Goal: Task Accomplishment & Management: Use online tool/utility

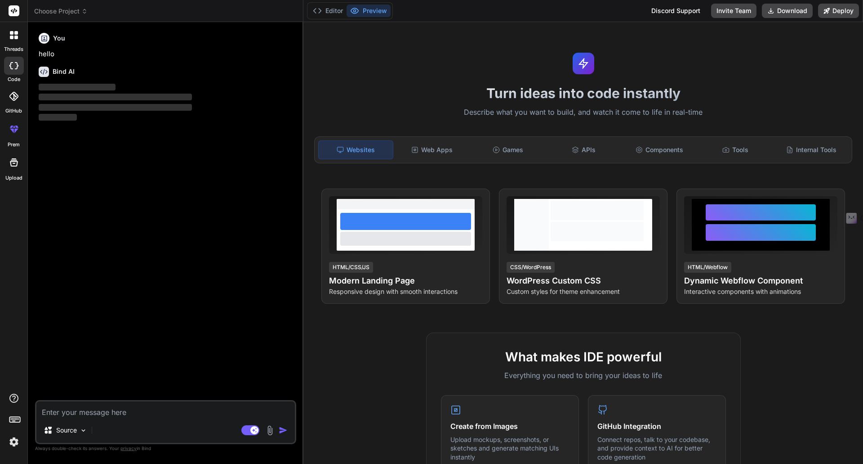
click at [75, 9] on span "Choose Project" at bounding box center [61, 11] width 54 height 9
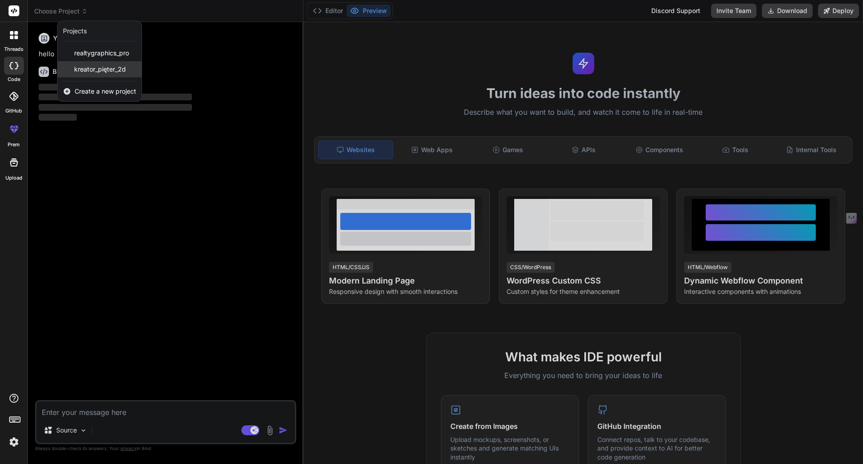
click at [93, 71] on span "kreator_pięter_2d" at bounding box center [100, 69] width 52 height 9
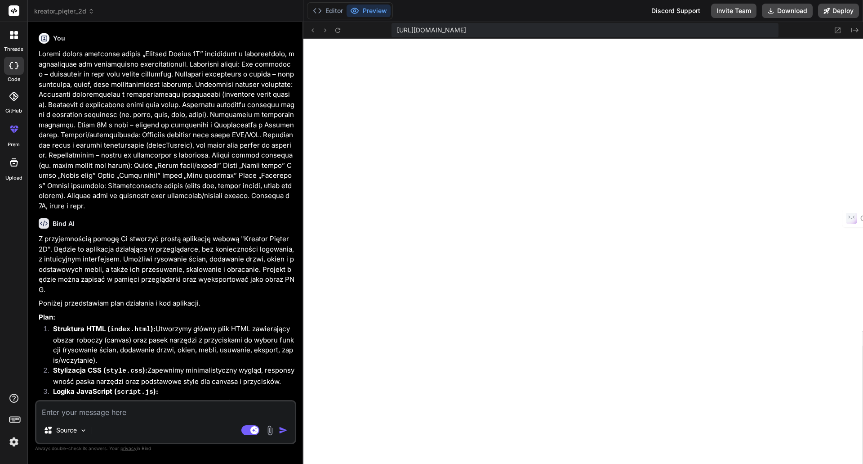
type textarea "x"
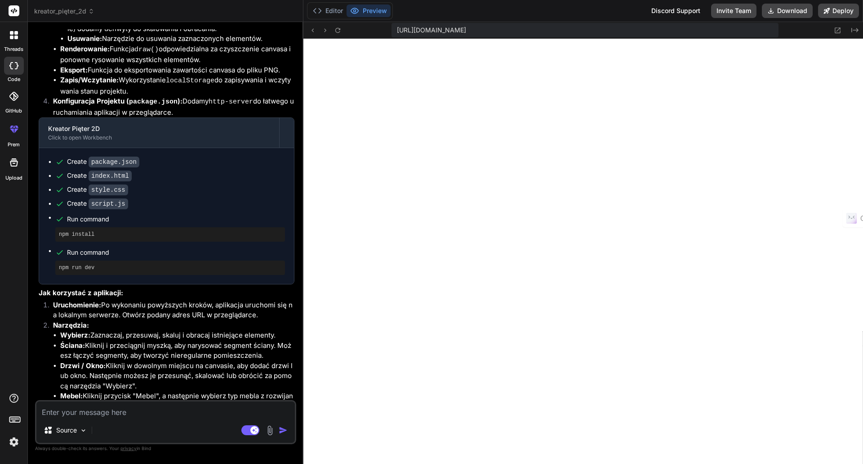
scroll to position [743, 0]
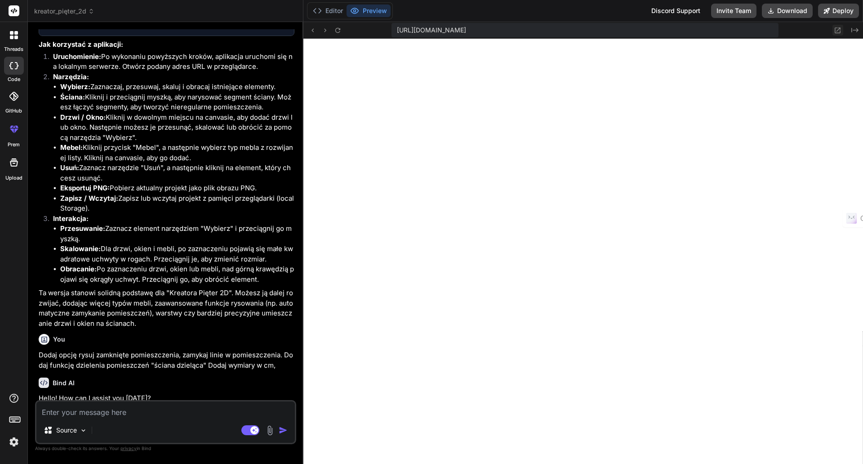
click at [840, 31] on icon at bounding box center [838, 31] width 8 height 8
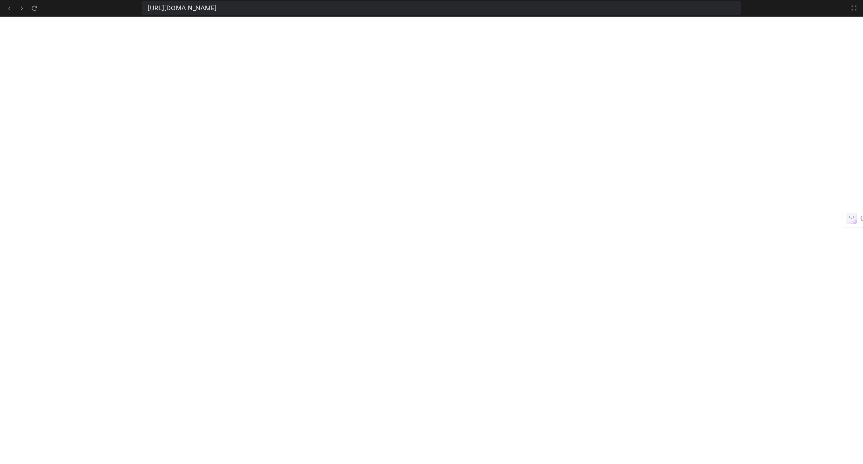
scroll to position [384, 0]
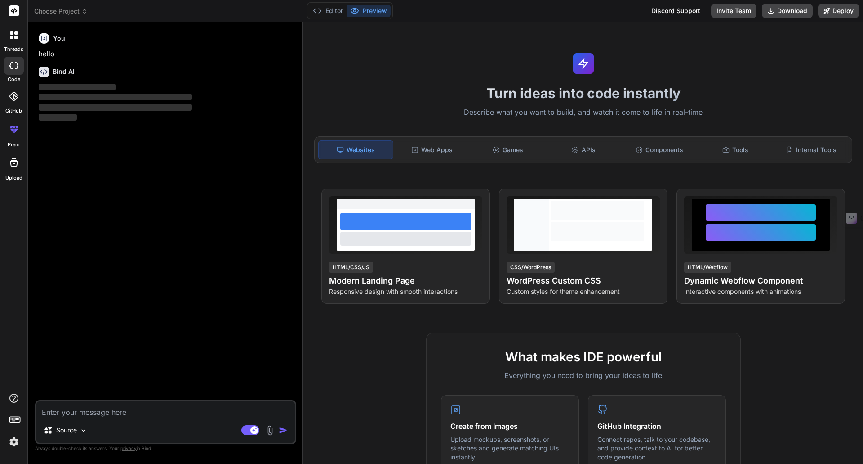
click at [57, 12] on span "Choose Project" at bounding box center [61, 11] width 54 height 9
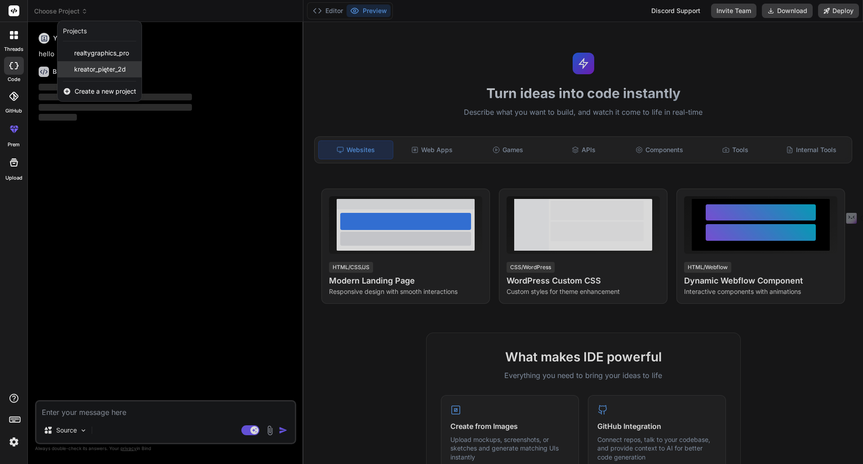
click at [68, 70] on div "kreator_pięter_2d" at bounding box center [100, 69] width 84 height 16
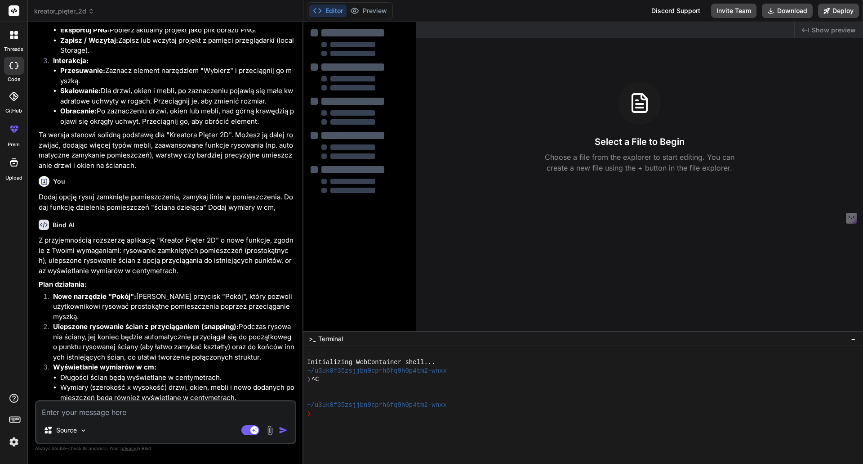
scroll to position [902, 0]
click at [104, 304] on li "Nowe narzędzie "Pokój": Dodamy przycisk "Pokój", który pozwoli użytkownikowi ry…" at bounding box center [170, 305] width 249 height 31
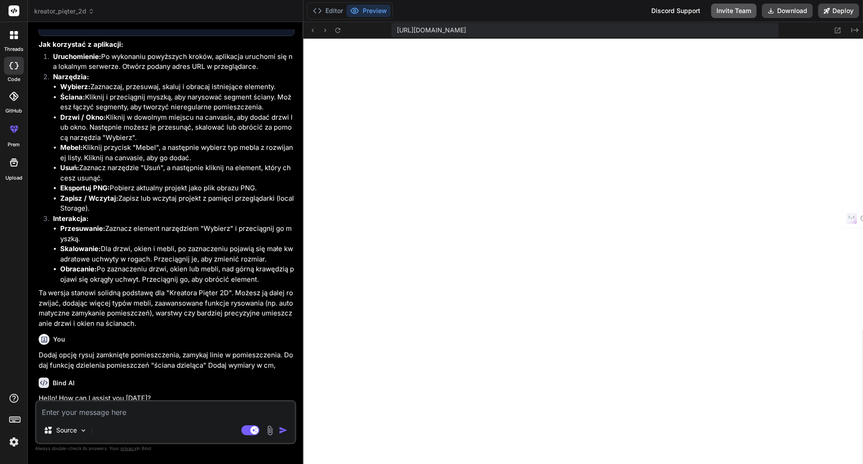
scroll to position [333, 0]
type textarea "x"
drag, startPoint x: 606, startPoint y: 29, endPoint x: 389, endPoint y: 32, distance: 217.2
click at [389, 32] on div "https://u3uk0f35zsjjbn9cprh6fq9h0p4tm2-wnxx--3000--96435430.local-corp.webconta…" at bounding box center [584, 30] width 560 height 17
copy span "https://u3uk0f35zsjjbn9cprh6fq9h0p4tm2-wnxx--3000--96435430.local-corp.webconta…"
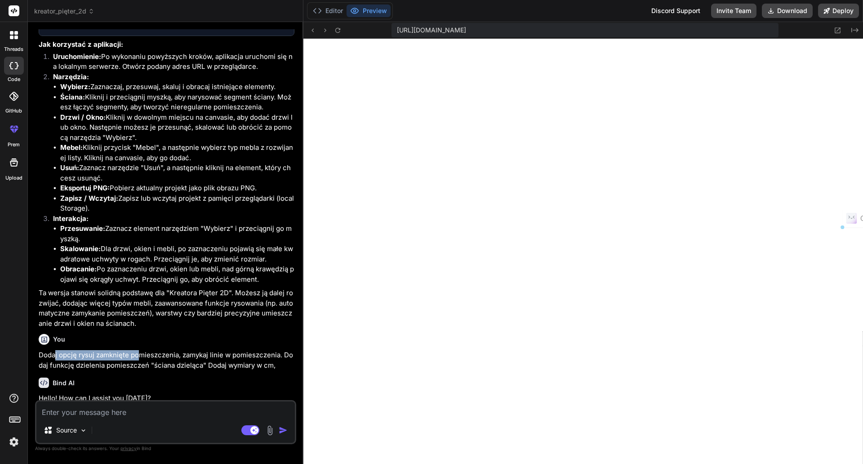
drag, startPoint x: 115, startPoint y: 348, endPoint x: 142, endPoint y: 348, distance: 27.0
click at [139, 350] on p "Dodaj opcję rysuj zamknięte pomieszczenia, zamykaj linie w pomieszczenia. Dodaj…" at bounding box center [167, 360] width 256 height 20
click at [171, 344] on div "You Dodaj opcję rysuj zamknięte pomieszczenia, zamykaj linie w pomieszczenia. D…" at bounding box center [167, 350] width 256 height 40
drag, startPoint x: 63, startPoint y: 179, endPoint x: 189, endPoint y: 181, distance: 125.9
click at [184, 183] on li "Eksportuj PNG: Pobierz aktualny projekt jako plik obrazu PNG." at bounding box center [177, 188] width 234 height 10
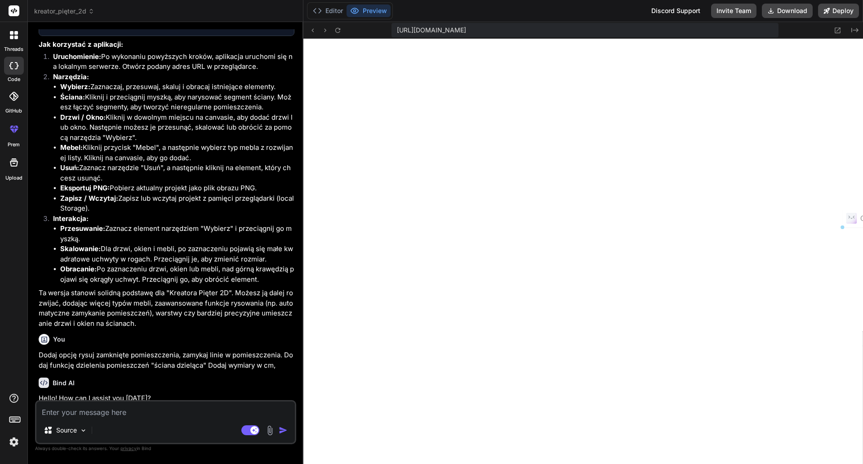
click at [197, 183] on li "Eksportuj PNG: Pobierz aktualny projekt jako plik obrazu PNG." at bounding box center [177, 188] width 234 height 10
click at [93, 408] on textarea at bounding box center [165, 409] width 259 height 16
type textarea "D"
type textarea "x"
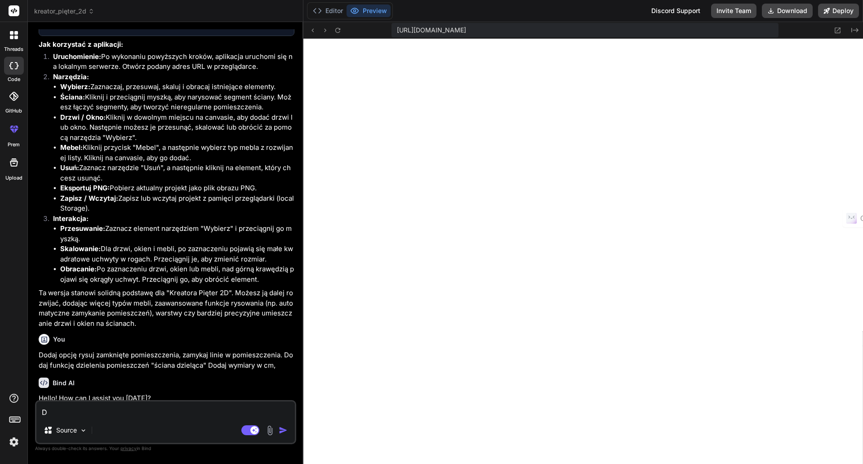
type textarea "Di"
type textarea "x"
type textarea "D"
type textarea "x"
type textarea "Do"
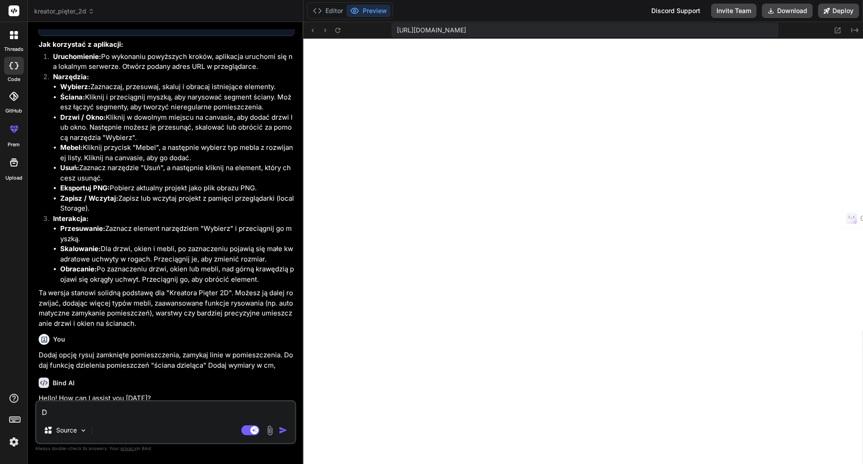
type textarea "x"
type textarea "Dod"
type textarea "x"
type textarea "Doda"
type textarea "x"
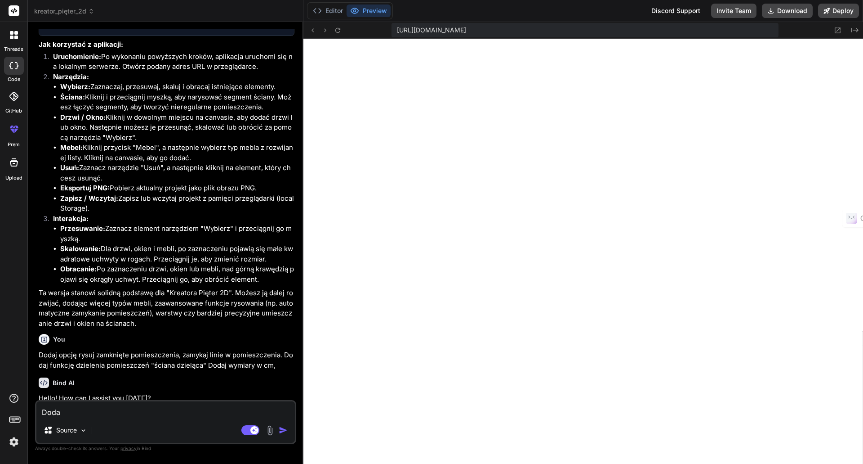
type textarea "Dodaj"
type textarea "x"
type textarea "Dodaj"
type textarea "x"
type textarea "Dodaj o"
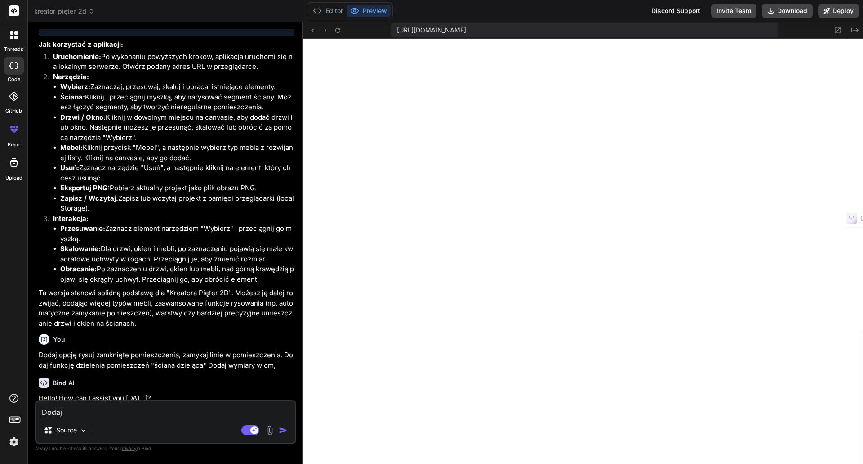
type textarea "x"
type textarea "Dodaj op"
type textarea "x"
type textarea "Dodaj opc"
type textarea "x"
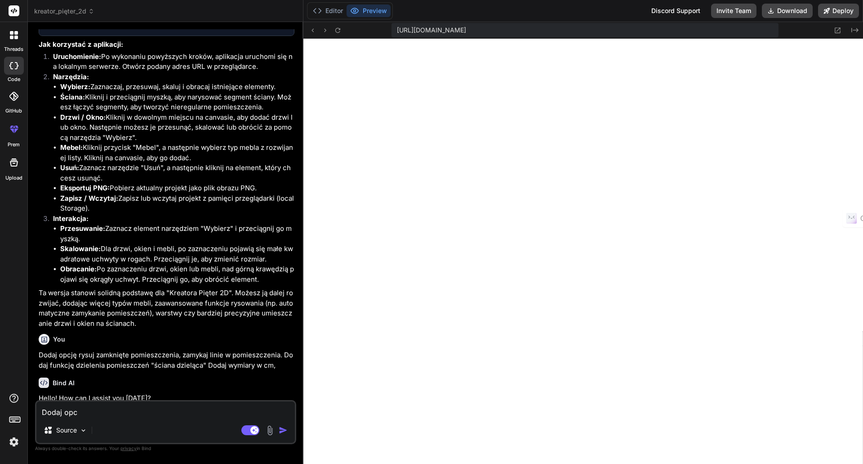
type textarea "Dodaj opcj"
type textarea "x"
type textarea "Dodaj opcję"
type textarea "x"
type textarea "Dodaj opcję"
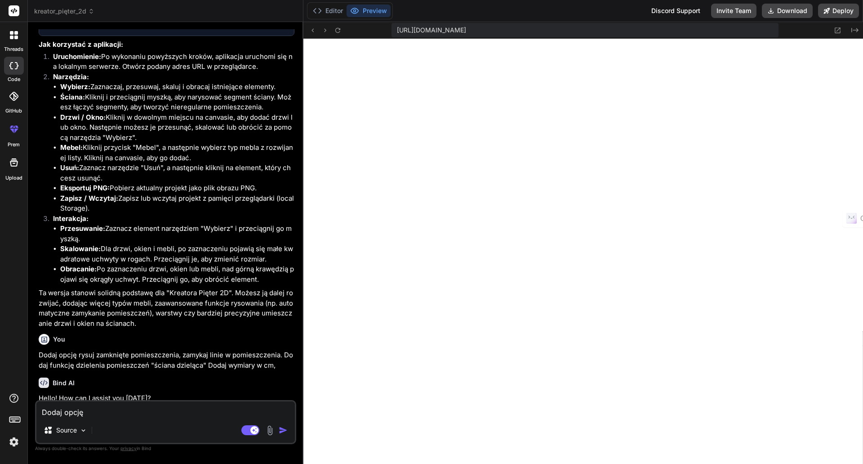
type textarea "x"
type textarea "Dodaj opcję g"
type textarea "x"
type textarea "Dodaj opcję gr"
type textarea "x"
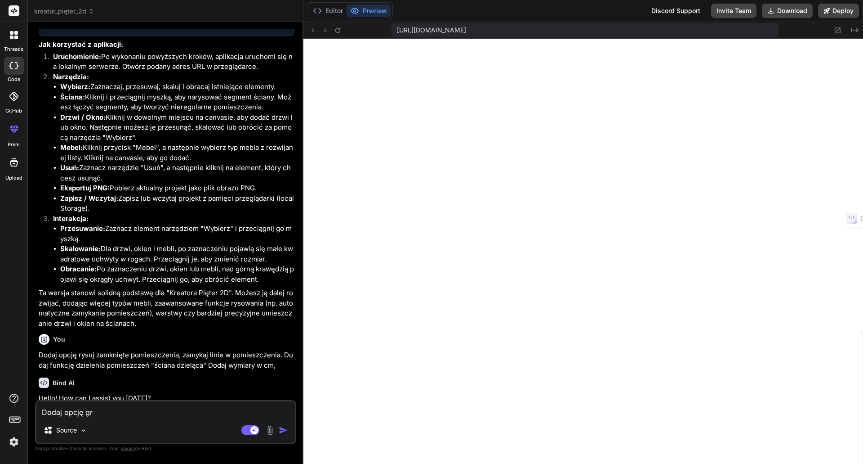
type textarea "Dodaj opcję gry"
type textarea "x"
type textarea "Dodaj opcję gr"
type textarea "x"
type textarea "Dodaj opcję gru"
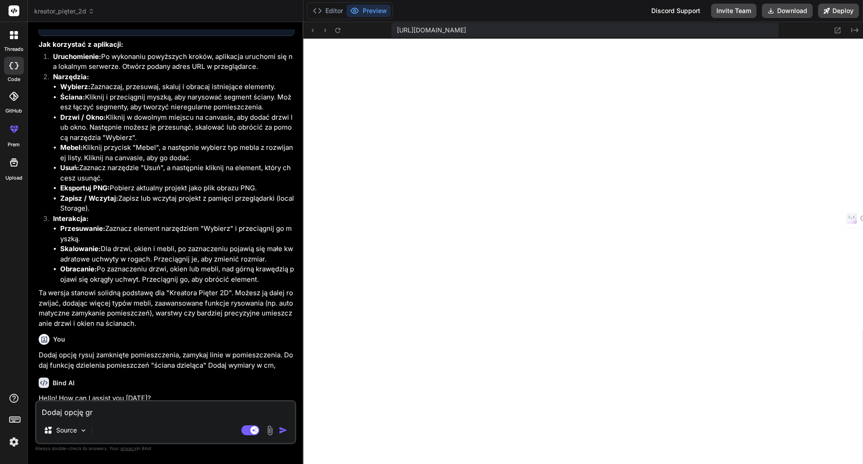
type textarea "x"
type textarea "Dodaj opcję grub"
type textarea "x"
type textarea "Dodaj opcję grubo"
type textarea "x"
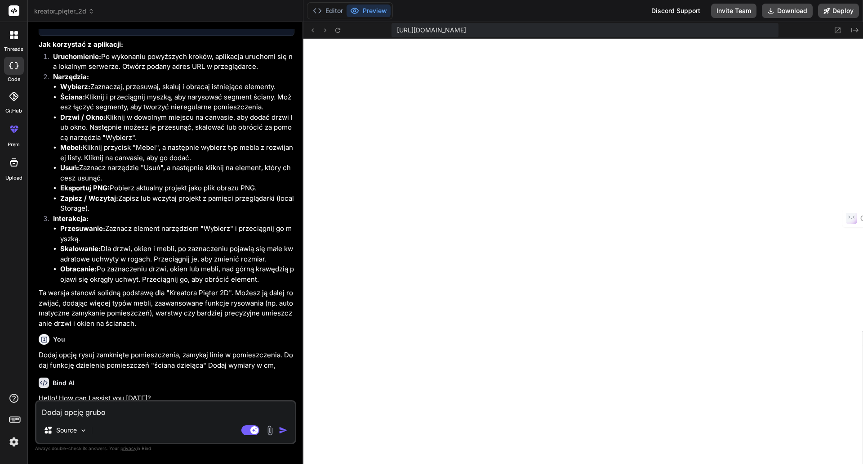
type textarea "Dodaj opcję gruboc"
type textarea "x"
type textarea "Dodaj opcję gruboci"
type textarea "x"
type textarea "Dodaj opcję gruboci"
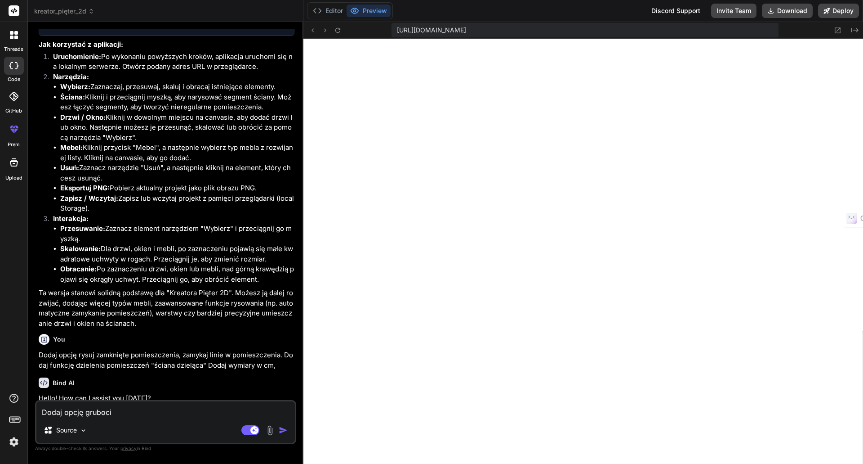
type textarea "x"
type textarea "Dodaj opcję gruboci l"
type textarea "x"
type textarea "Dodaj opcję gruboci li"
type textarea "x"
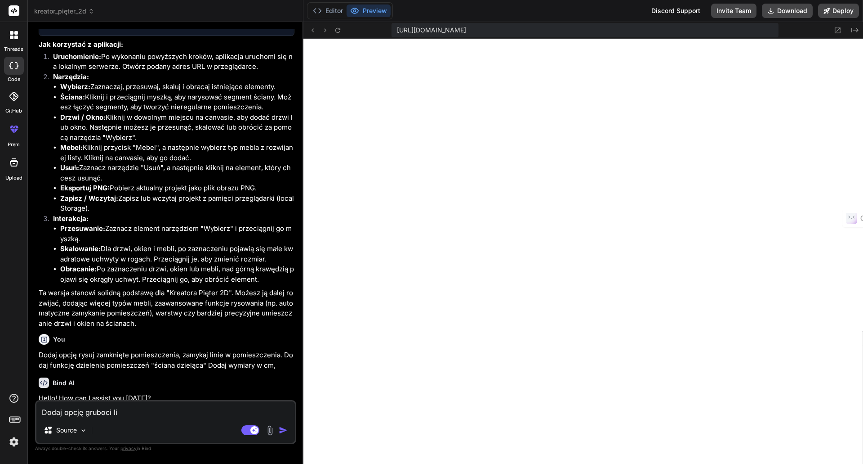
type textarea "Dodaj opcję gruboci lin"
type textarea "x"
type textarea "Dodaj opcję gruboci lini"
type textarea "x"
type textarea "Dodaj opcję gruboci linii"
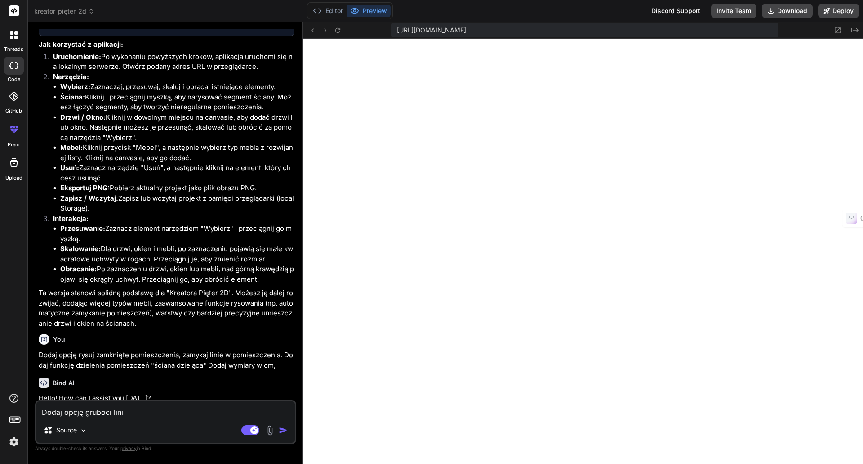
type textarea "x"
type textarea "Dodaj opcję gruboci linii"
type textarea "x"
type textarea "Dodaj opcję gruboci linii ,"
type textarea "x"
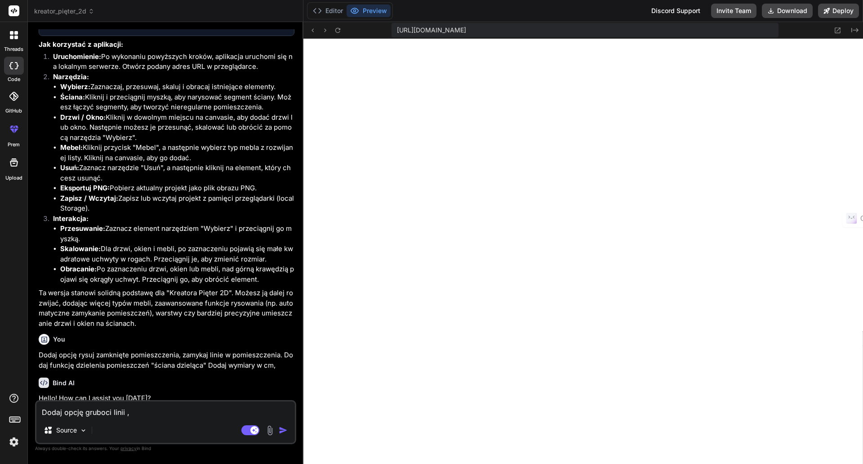
type textarea "Dodaj opcję gruboci linii ,"
type textarea "x"
type textarea "Dodaj opcję gruboci linii , d"
type textarea "x"
type textarea "Dodaj opcję gruboci linii , do"
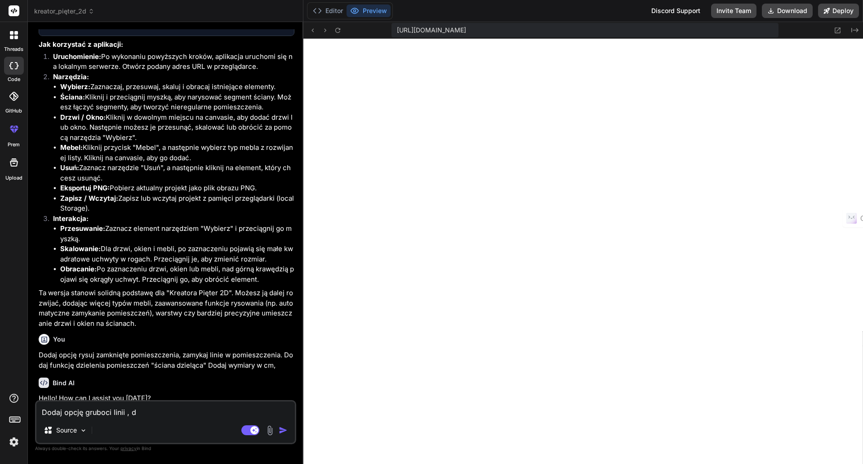
type textarea "x"
type textarea "Dodaj opcję gruboci linii , dod"
type textarea "x"
type textarea "Dodaj opcję gruboci linii , doda"
type textarea "x"
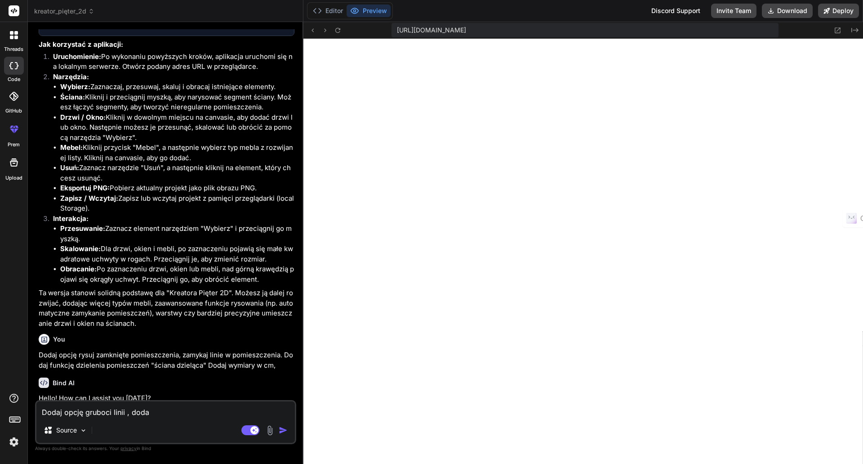
type textarea "Dodaj opcję gruboci linii , dodaj"
type textarea "x"
type textarea "Dodaj opcję gruboci linii , dodaj"
type textarea "x"
type textarea "Dodaj opcję gruboci linii , dodaj p"
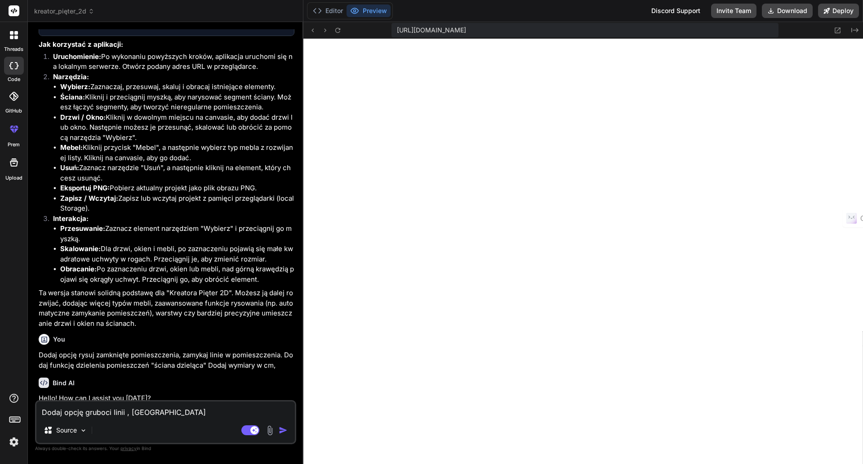
type textarea "x"
type textarea "Dodaj opcję gruboci linii , dodaj pr"
type textarea "x"
type textarea "Dodaj opcję gruboci linii , dodaj pra"
type textarea "x"
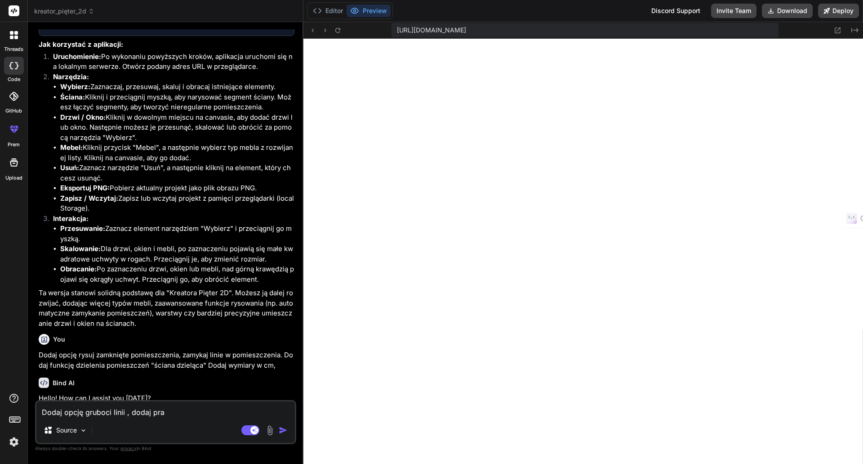
type textarea "Dodaj opcję gruboci linii , dodaj praw"
type textarea "x"
type textarea "Dodaj opcję gruboci linii , dodaj prawy"
type textarea "x"
type textarea "Dodaj opcję gruboci linii , dodaj prawy"
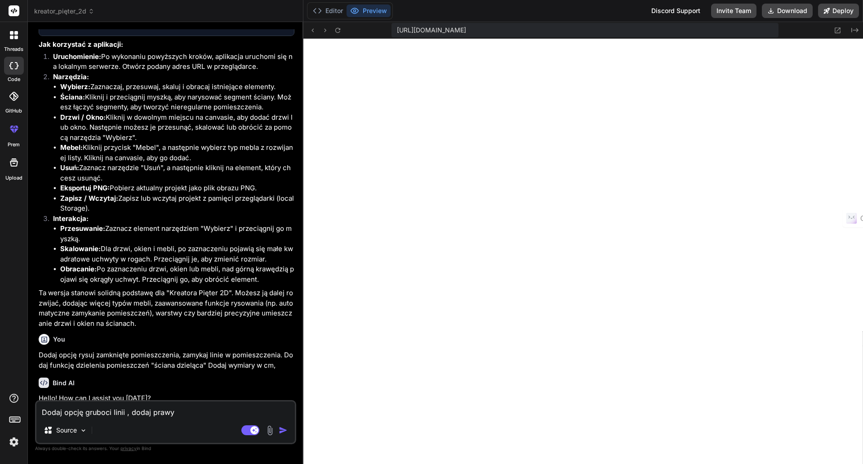
type textarea "x"
type textarea "Dodaj opcję gruboci linii , dodaj prawy p"
type textarea "x"
type textarea "Dodaj opcję gruboci linii , dodaj prawy pa"
type textarea "x"
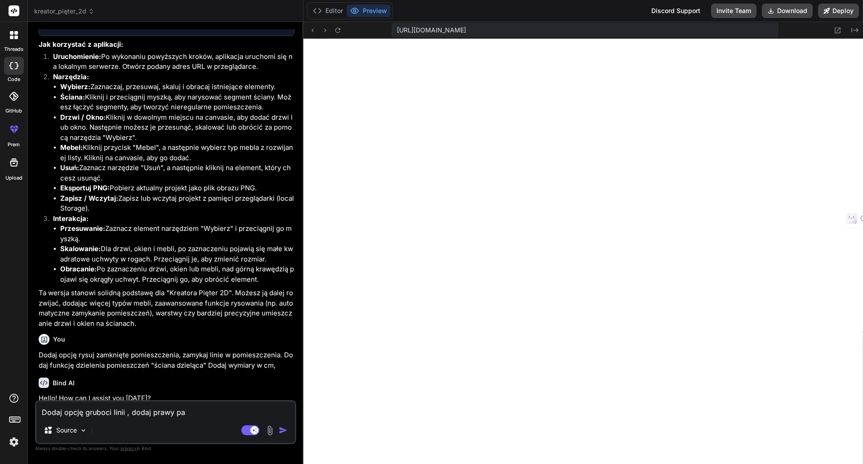
type textarea "Dodaj opcję gruboci linii , dodaj prawy pan"
type textarea "x"
type textarea "Dodaj opcję gruboci linii , dodaj prawy pane"
type textarea "x"
type textarea "Dodaj opcję gruboci linii , dodaj prawy panel"
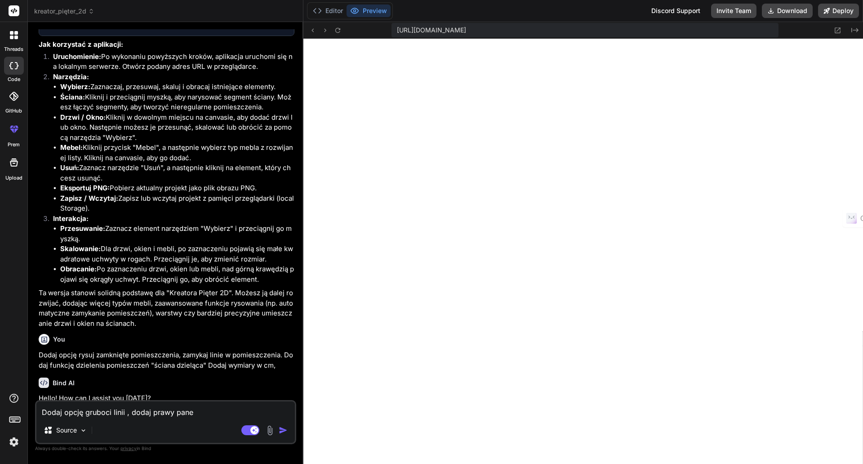
type textarea "x"
type textarea "Dodaj opcję gruboci linii , dodaj prawy panel,"
type textarea "x"
type textarea "Dodaj opcję gruboci linii , dodaj prawy panel,"
type textarea "x"
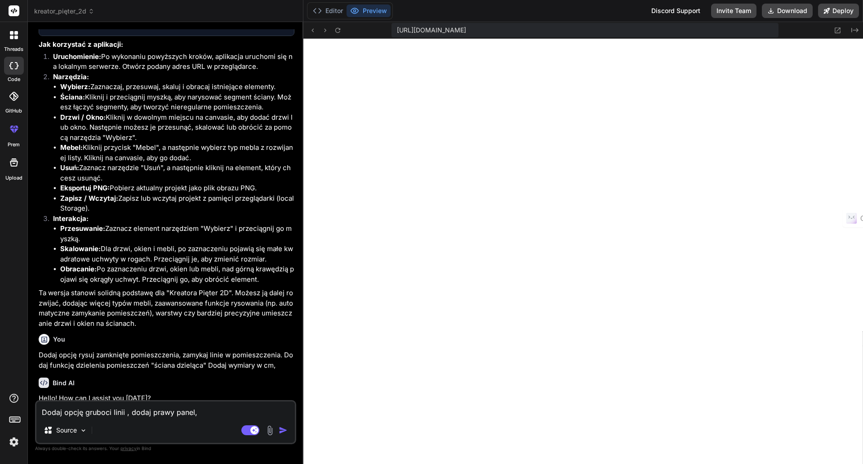
type textarea "Dodaj opcję gruboci linii , dodaj prawy panel, g"
type textarea "x"
type textarea "Dodaj opcję gruboci linii , dodaj prawy panel, gd"
type textarea "x"
type textarea "Dodaj opcję gruboci linii , dodaj prawy panel, gdz"
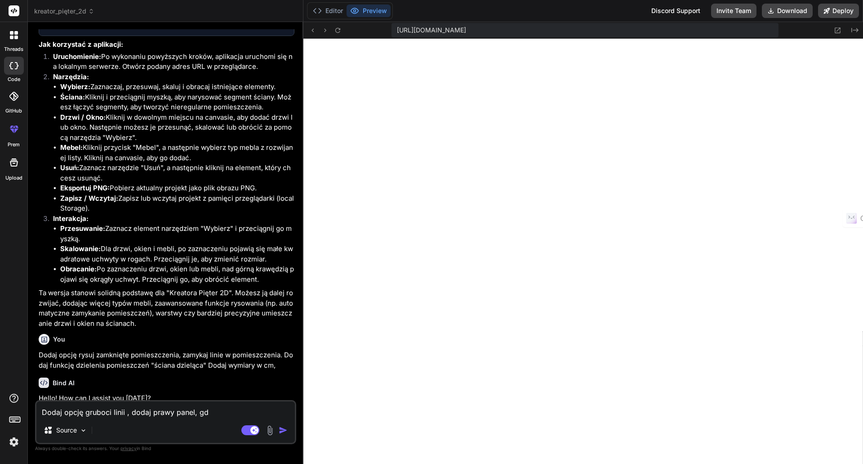
type textarea "x"
type textarea "Dodaj opcję gruboci linii , dodaj prawy panel, gdzi"
type textarea "x"
type textarea "Dodaj opcję gruboci linii , dodaj prawy panel, gdzie"
type textarea "x"
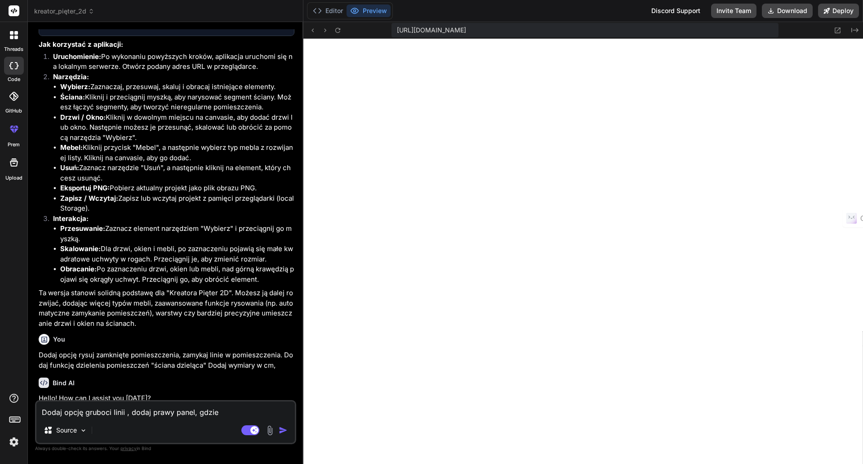
type textarea "Dodaj opcję gruboci linii , dodaj prawy panel, gdzie u"
type textarea "x"
type textarea "Dodaj opcję gruboci linii , dodaj prawy panel, gdzie uż"
type textarea "x"
type textarea "Dodaj opcję gruboci linii , dodaj prawy panel, gdzie uży"
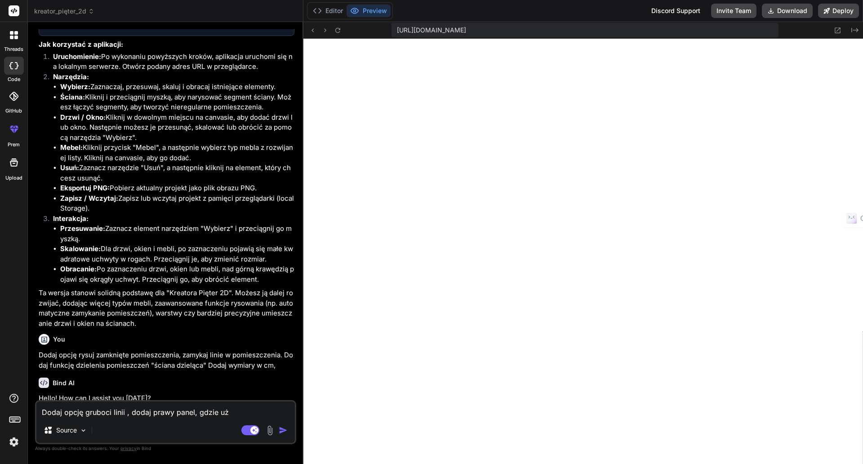
type textarea "x"
type textarea "Dodaj opcję gruboci linii , dodaj prawy panel, gdzie użyt"
type textarea "x"
type textarea "Dodaj opcję gruboci linii , dodaj prawy panel, gdzie użytk"
type textarea "x"
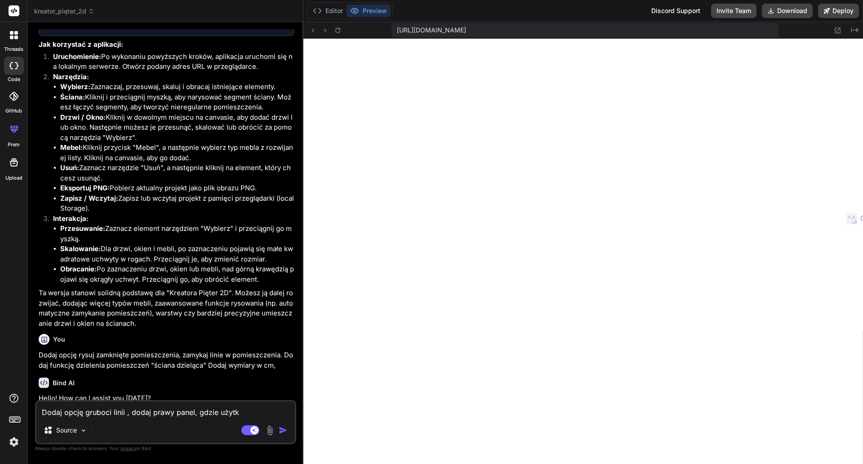
type textarea "Dodaj opcję gruboci linii , dodaj prawy panel, gdzie użytko"
type textarea "x"
type textarea "Dodaj opcję gruboci linii , dodaj prawy panel, gdzie użytkow"
type textarea "x"
type textarea "Dodaj opcję gruboci linii , dodaj prawy panel, gdzie użytkown"
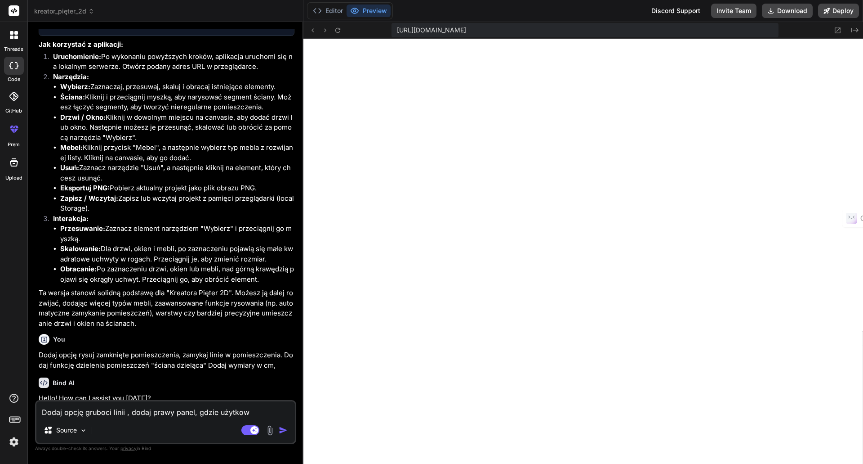
type textarea "x"
type textarea "Dodaj opcję gruboci linii , dodaj prawy panel, gdzie użytkowni"
type textarea "x"
type textarea "Dodaj opcję gruboci linii , dodaj prawy panel, gdzie użytkownik"
type textarea "x"
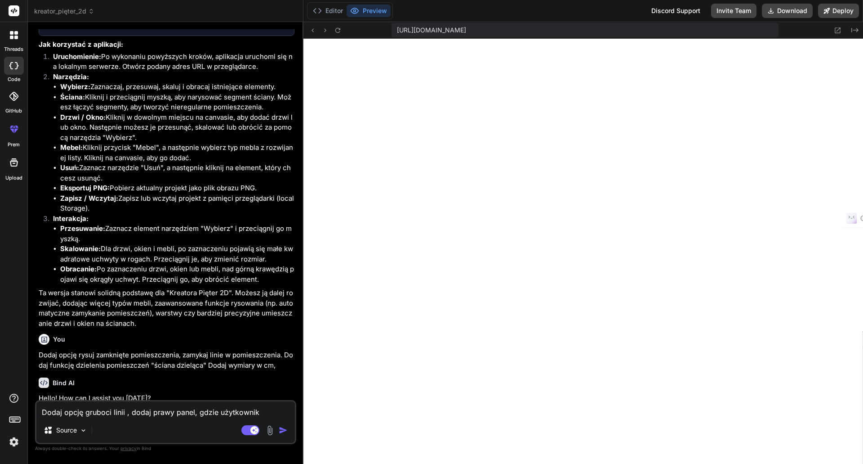
type textarea "Dodaj opcję gruboci linii , dodaj prawy panel, gdzie użytkownik"
type textarea "x"
type textarea "Dodaj opcję gruboci linii , dodaj prawy panel, gdzie użytkownik m"
type textarea "x"
type textarea "Dodaj opcję gruboci linii , dodaj prawy panel, gdzie użytkownik mo"
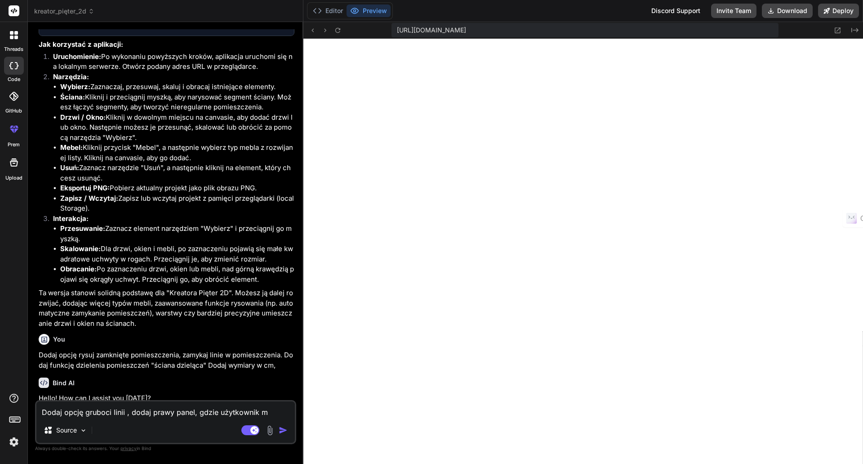
type textarea "x"
type textarea "Dodaj opcję gruboci linii , dodaj prawy panel, gdzie użytkownik moż"
type textarea "x"
type textarea "Dodaj opcję gruboci linii , dodaj prawy panel, gdzie użytkownik może"
type textarea "x"
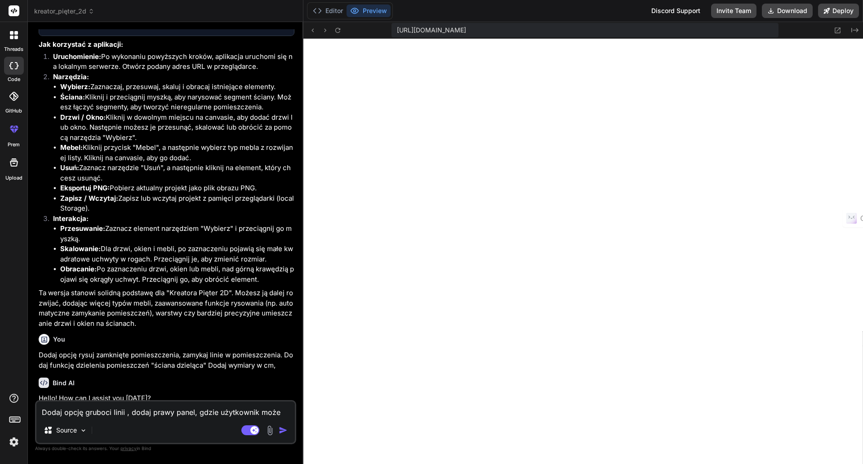
type textarea "Dodaj opcję gruboci linii , dodaj prawy panel, gdzie użytkownik może"
type textarea "x"
type textarea "Dodaj opcję gruboci linii , dodaj prawy panel, gdzie użytkownik może z"
type textarea "x"
type textarea "Dodaj opcję gruboci linii , dodaj prawy panel, gdzie użytkownik może zm"
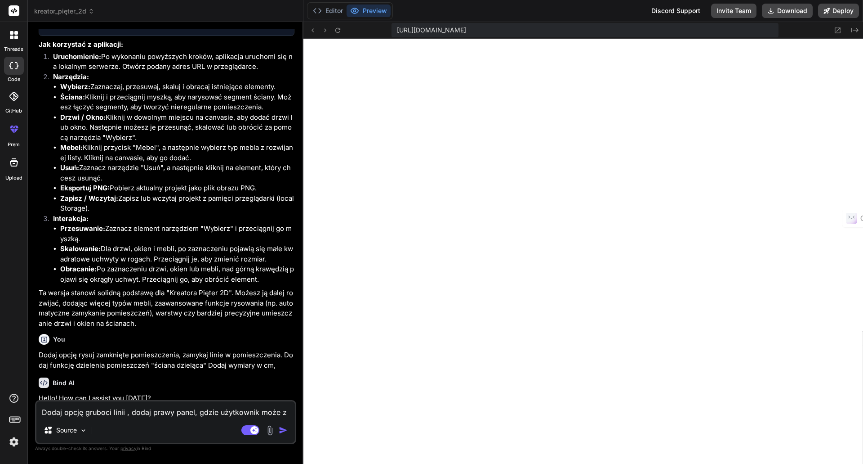
type textarea "x"
type textarea "Dodaj opcję gruboci linii , dodaj prawy panel, gdzie użytkownik może zmi"
type textarea "x"
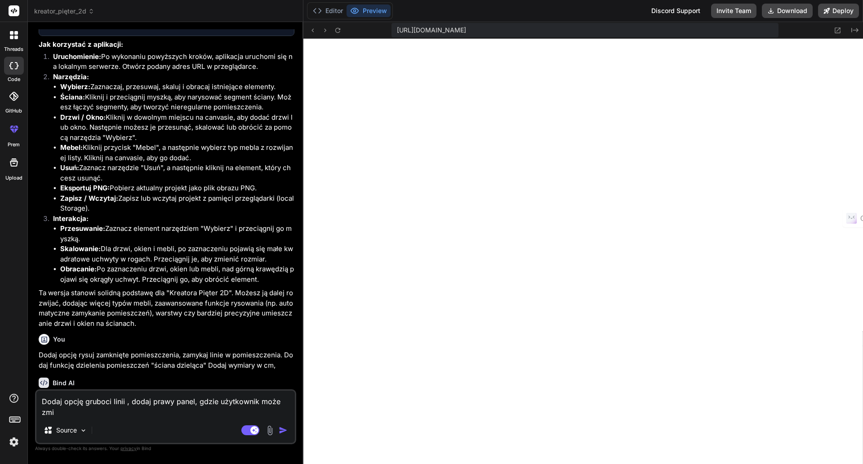
type textarea "Dodaj opcję gruboci linii , dodaj prawy panel, gdzie użytkownik może zmie"
type textarea "x"
type textarea "Dodaj opcję gruboci linii , dodaj prawy panel, gdzie użytkownik może zmien"
type textarea "x"
type textarea "Dodaj opcję gruboci linii , dodaj prawy panel, gdzie użytkownik może zmieni"
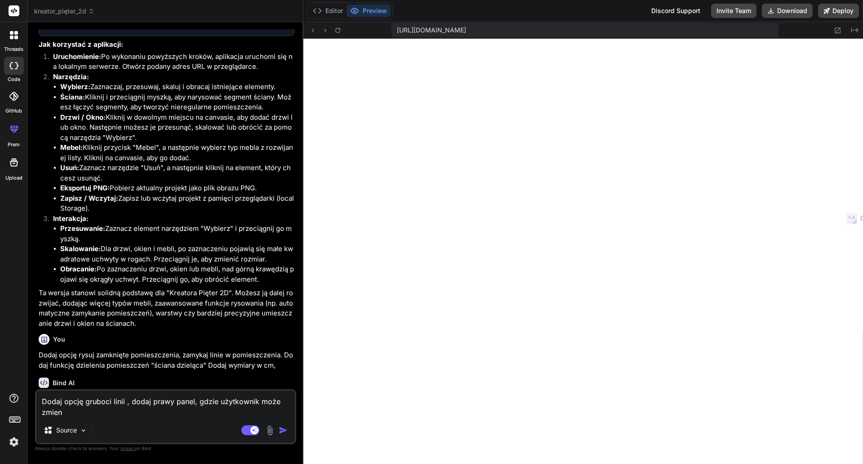
type textarea "x"
type textarea "Dodaj opcję gruboci linii , dodaj prawy panel, gdzie użytkownik może zmienić"
type textarea "x"
type textarea "Dodaj opcję gruboci linii , dodaj prawy panel, gdzie użytkownik może zmienić"
type textarea "x"
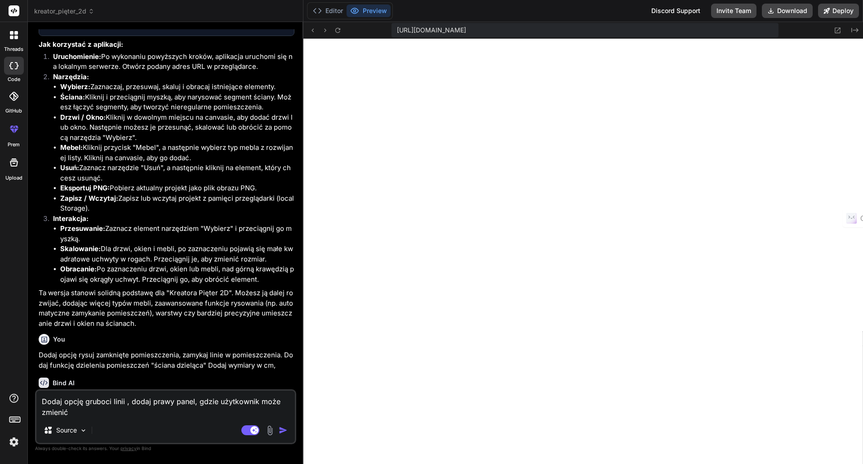
type textarea "Dodaj opcję gruboci linii , dodaj prawy panel, gdzie użytkownik może zmienić g"
type textarea "x"
type textarea "Dodaj opcję gruboci linii , dodaj prawy panel, gdzie użytkownik może zmienić gr"
type textarea "x"
type textarea "Dodaj opcję gruboci linii , dodaj prawy panel, gdzie użytkownik może zmienić gru"
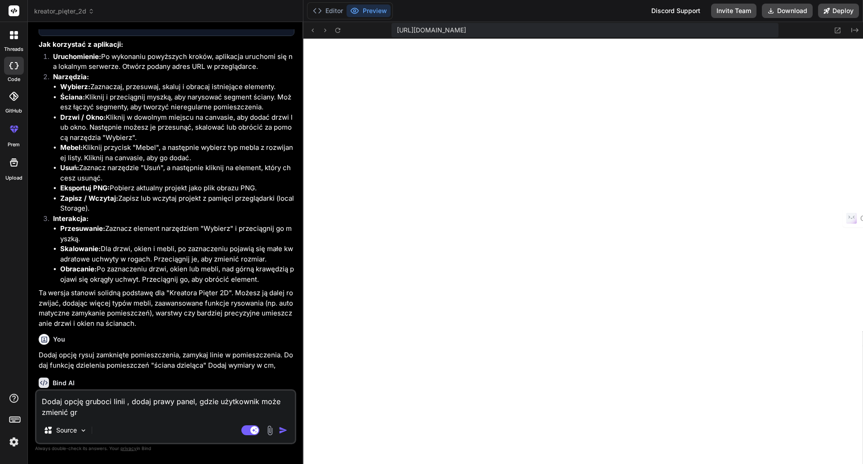
type textarea "x"
type textarea "Dodaj opcję gruboci linii , dodaj prawy panel, gdzie użytkownik może zmienić gr…"
type textarea "x"
type textarea "Dodaj opcję gruboci linii , dodaj prawy panel, gdzie użytkownik może zmienić gr…"
type textarea "x"
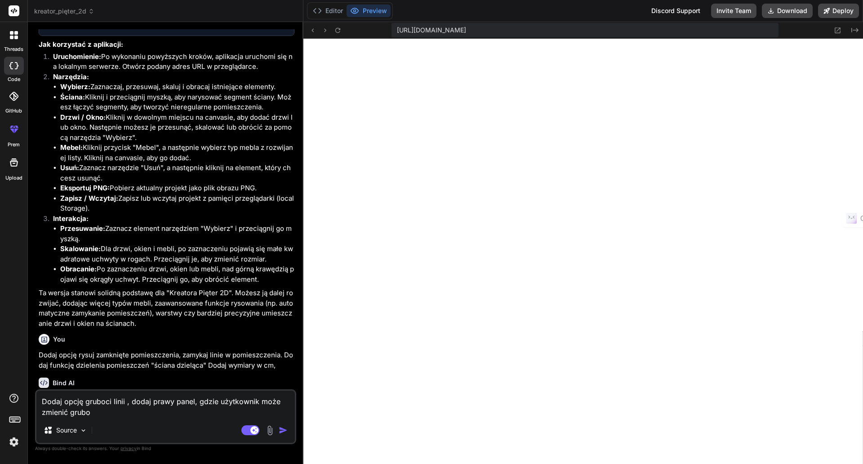
type textarea "Dodaj opcję gruboci linii , dodaj prawy panel, gdzie użytkownik może zmienić gr…"
type textarea "x"
type textarea "Dodaj opcję gruboci linii , dodaj prawy panel, gdzie użytkownik może zmienić gr…"
type textarea "x"
type textarea "Dodaj opcję gruboci linii , dodaj prawy panel, gdzie użytkownik może zmienić gr…"
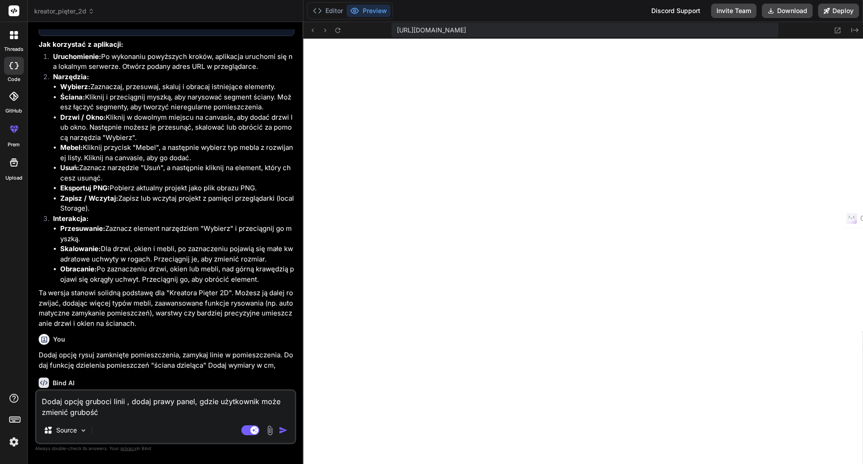
type textarea "x"
type textarea "Dodaj opcję gruboci linii , dodaj prawy panel, gdzie użytkownik może zmienić gr…"
type textarea "x"
type textarea "Dodaj opcję gruboci linii , dodaj prawy panel, gdzie użytkownik może zmienić gr…"
type textarea "x"
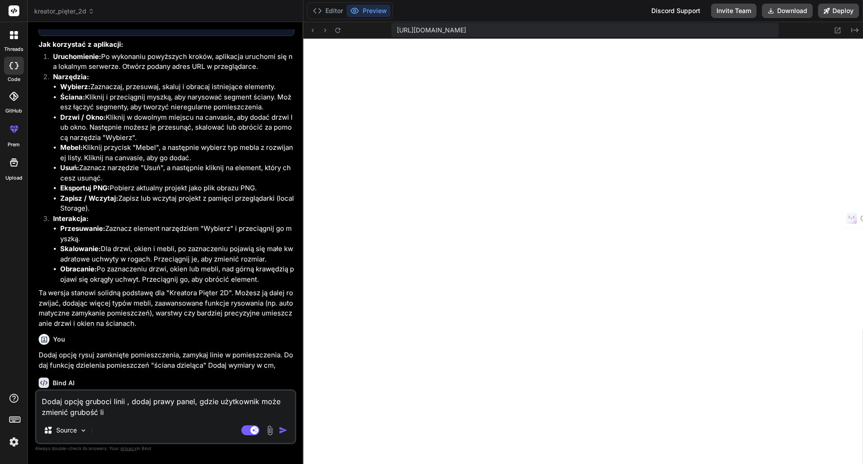
type textarea "Dodaj opcję gruboci linii , dodaj prawy panel, gdzie użytkownik może zmienić gr…"
type textarea "x"
type textarea "Dodaj opcję gruboci linii , dodaj prawy panel, gdzie użytkownik może zmienić gr…"
type textarea "x"
type textarea "Dodaj opcję gruboci linii , dodaj prawy panel, gdzie użytkownik może zmienić gr…"
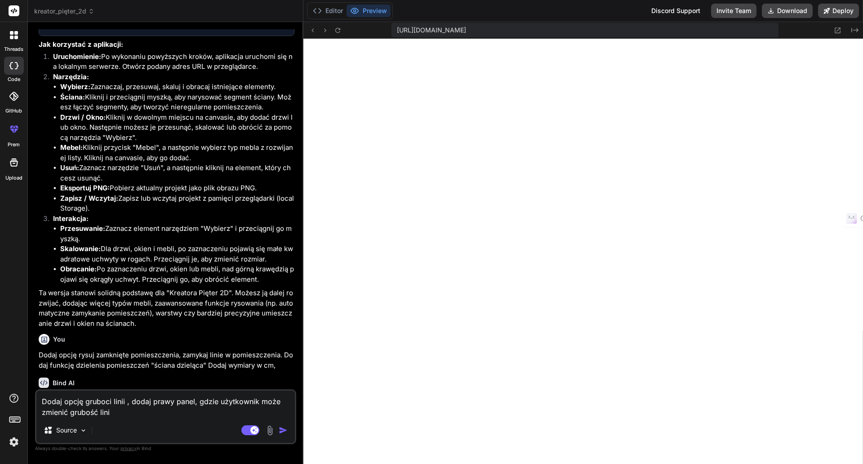
type textarea "x"
type textarea "Dodaj opcję gruboci linii , dodaj prawy panel, gdzie użytkownik może zmienić gr…"
type textarea "x"
type textarea "Dodaj opcję gruboci linii , dodaj prawy panel, gdzie użytkownik może zmienić gr…"
type textarea "x"
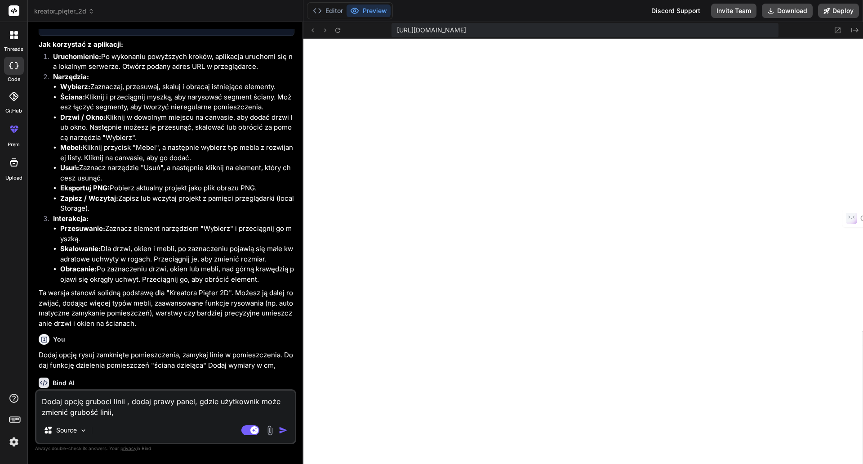
type textarea "Dodaj opcję gruboci linii , dodaj prawy panel, gdzie użytkownik może zmienić gr…"
type textarea "x"
type textarea "Dodaj opcję gruboci linii , dodaj prawy panel, gdzie użytkownik może zmienić gr…"
type textarea "x"
type textarea "Dodaj opcję gruboci linii , dodaj prawy panel, gdzie użytkownik może zmienić gr…"
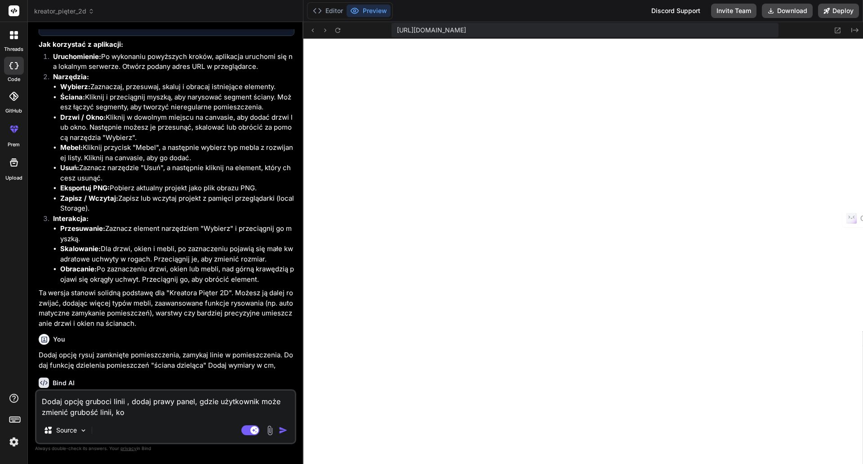
type textarea "x"
type textarea "Dodaj opcję gruboci linii , dodaj prawy panel, gdzie użytkownik może zmienić gr…"
type textarea "x"
type textarea "Dodaj opcję gruboci linii , dodaj prawy panel, gdzie użytkownik może zmienić gr…"
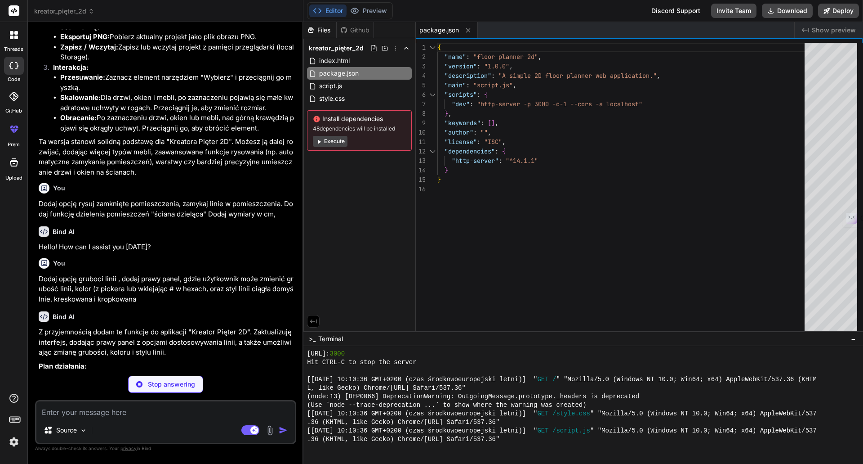
scroll to position [992, 0]
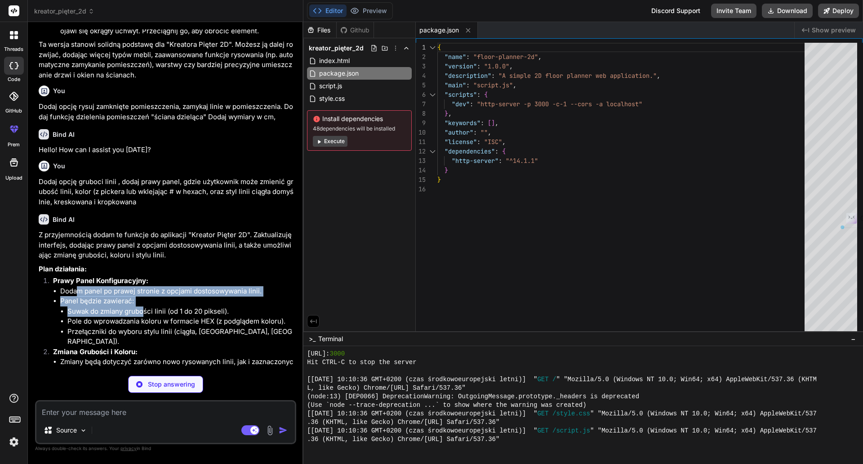
drag, startPoint x: 76, startPoint y: 285, endPoint x: 143, endPoint y: 310, distance: 72.2
click at [143, 310] on ul "Dodam panel po prawej stronie z opcjami dostosowywania linii. Panel będzie zawi…" at bounding box center [173, 316] width 241 height 61
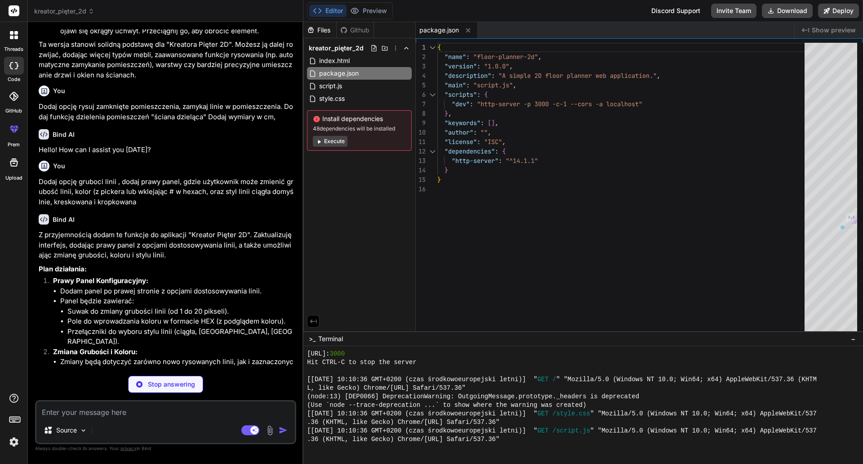
click at [192, 318] on li "Pole do wprowadzania koloru w formacie HEX (z podglądem koloru)." at bounding box center [180, 321] width 227 height 10
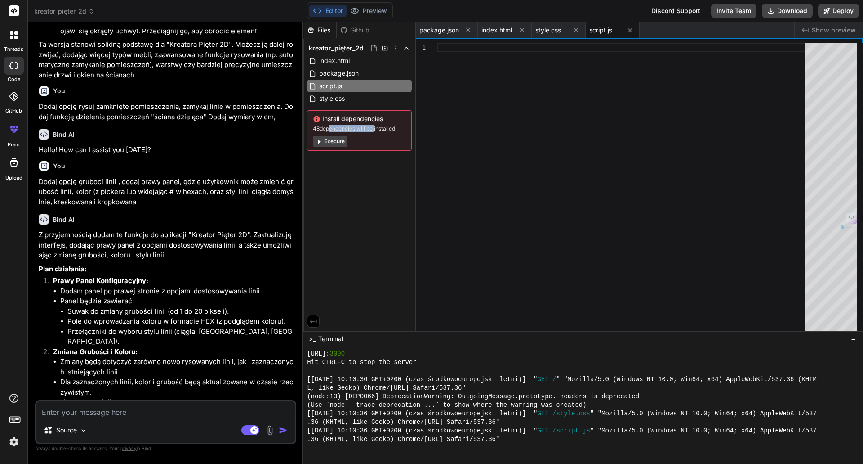
drag, startPoint x: 328, startPoint y: 127, endPoint x: 379, endPoint y: 128, distance: 50.8
click at [375, 128] on span "48 dependencies will be installed" at bounding box center [359, 128] width 93 height 7
click at [383, 128] on span "48 dependencies will be installed" at bounding box center [359, 128] width 93 height 7
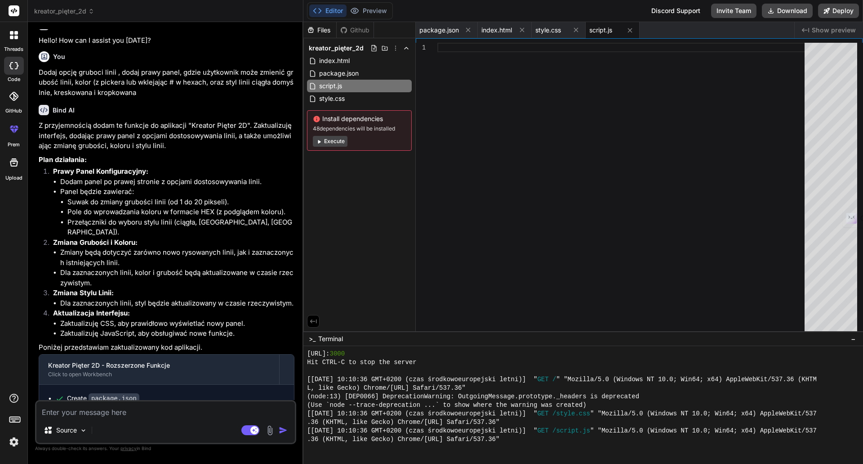
scroll to position [1163, 0]
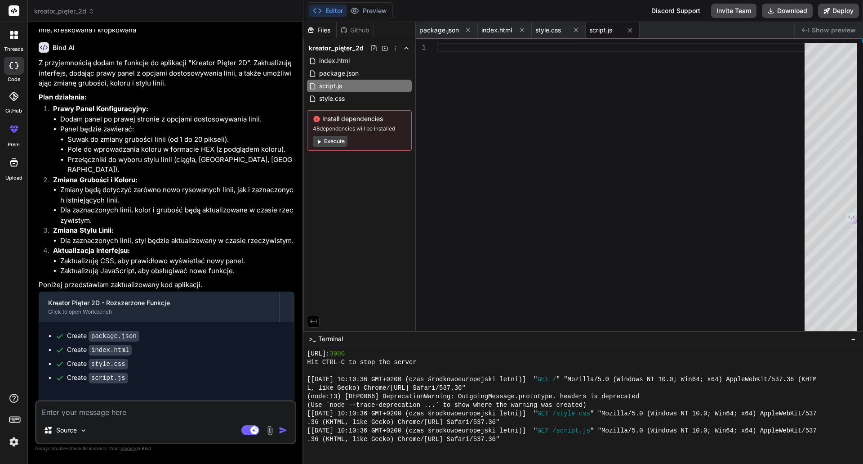
drag, startPoint x: 832, startPoint y: 9, endPoint x: 701, endPoint y: 128, distance: 177.0
click at [702, 127] on div "Editor Preview Discord Support Invite Team Download Deploy https://u3uk0f35zsjj…" at bounding box center [584, 232] width 560 height 464
click at [370, 12] on button "Preview" at bounding box center [369, 10] width 44 height 13
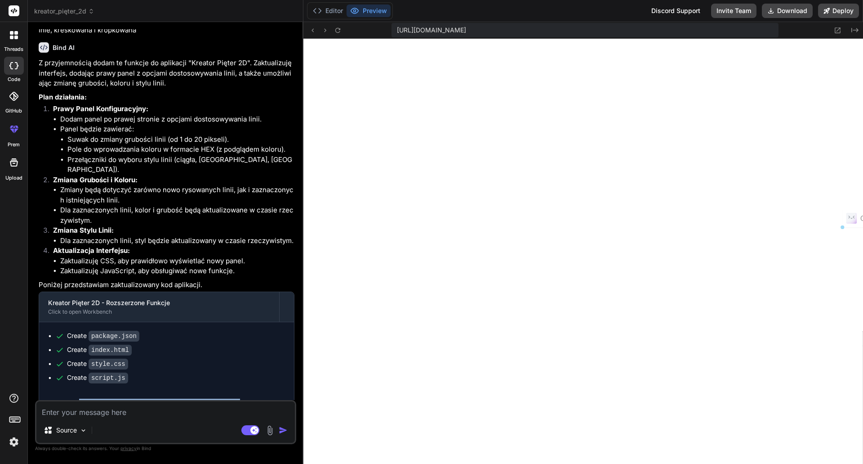
drag, startPoint x: 79, startPoint y: 385, endPoint x: 250, endPoint y: 389, distance: 171.8
click at [242, 398] on span "This message appears to be truncated. The response may be incomplete." at bounding box center [170, 402] width 222 height 9
click at [251, 398] on span "This message appears to be truncated. The response may be incomplete." at bounding box center [170, 402] width 222 height 9
click at [843, 11] on button "Deploy" at bounding box center [838, 11] width 41 height 14
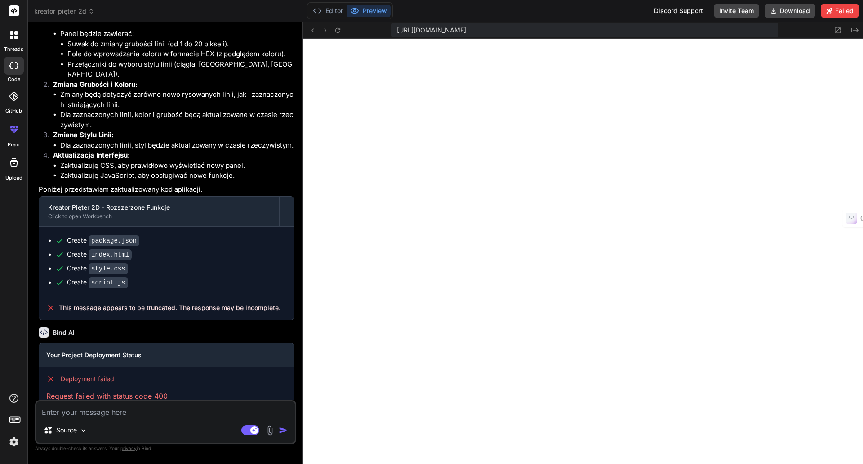
scroll to position [1267, 0]
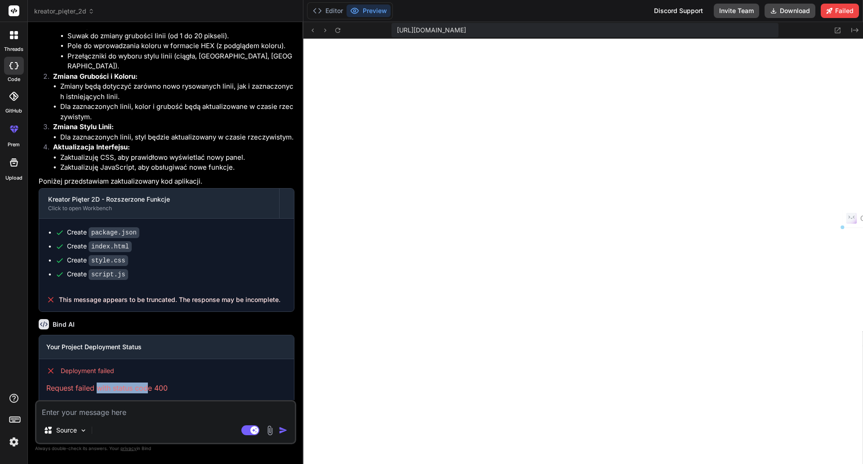
drag, startPoint x: 148, startPoint y: 373, endPoint x: 88, endPoint y: 373, distance: 60.3
click at [90, 382] on p "Request failed with status code 400" at bounding box center [166, 387] width 241 height 11
click at [88, 382] on p "Request failed with status code 400" at bounding box center [166, 387] width 241 height 11
drag, startPoint x: 52, startPoint y: 331, endPoint x: 123, endPoint y: 331, distance: 70.6
click at [116, 342] on h3 "Your Project Deployment Status" at bounding box center [166, 346] width 241 height 9
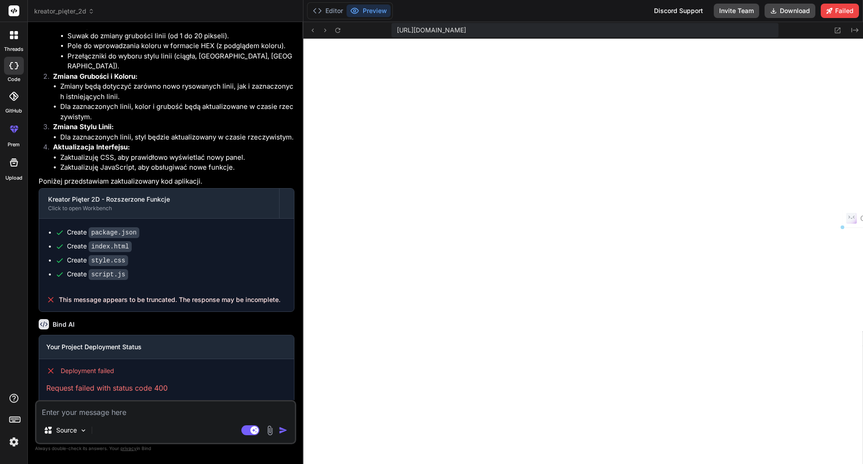
click at [125, 342] on h3 "Your Project Deployment Status" at bounding box center [166, 346] width 241 height 9
drag, startPoint x: 177, startPoint y: 372, endPoint x: 59, endPoint y: 351, distance: 119.6
click at [59, 359] on div "Deployment failed Request failed with status code 400" at bounding box center [166, 379] width 255 height 41
click at [88, 359] on div "Deployment failed Request failed with status code 400" at bounding box center [166, 379] width 255 height 41
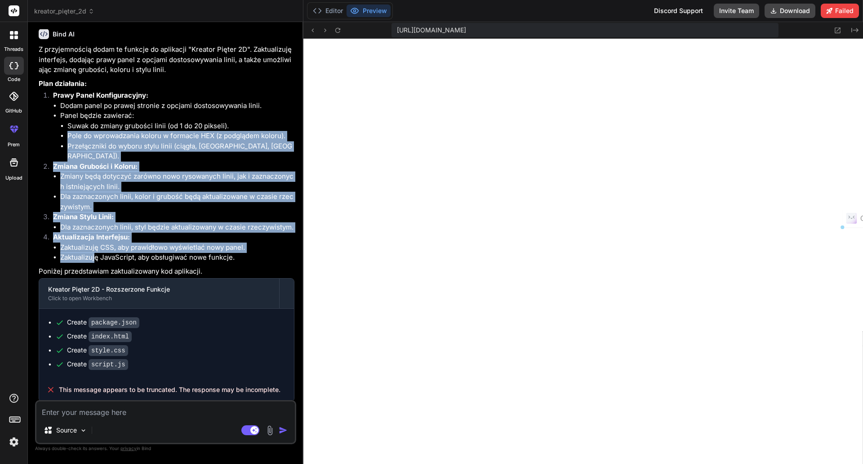
drag, startPoint x: 96, startPoint y: 242, endPoint x: 58, endPoint y: 111, distance: 136.2
click at [59, 127] on ol "Prawy Panel Konfiguracyjny: Dodam panel po prawej stronie z opcjami dostosowywa…" at bounding box center [167, 176] width 256 height 172
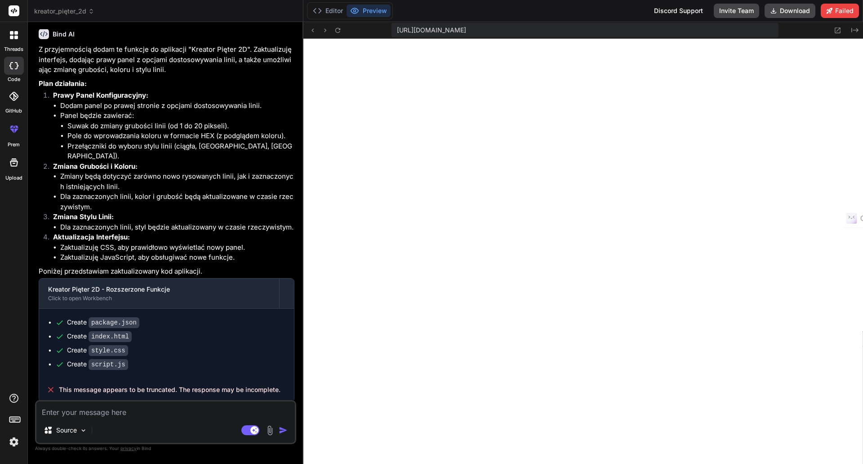
click at [60, 111] on li "Panel będzie zawierać: Suwak do zmiany grubości linii (od 1 do 20 pikseli). Pol…" at bounding box center [177, 136] width 234 height 51
click at [281, 431] on img "button" at bounding box center [283, 429] width 9 height 9
click at [65, 14] on span "kreator_pięter_2d" at bounding box center [64, 11] width 60 height 9
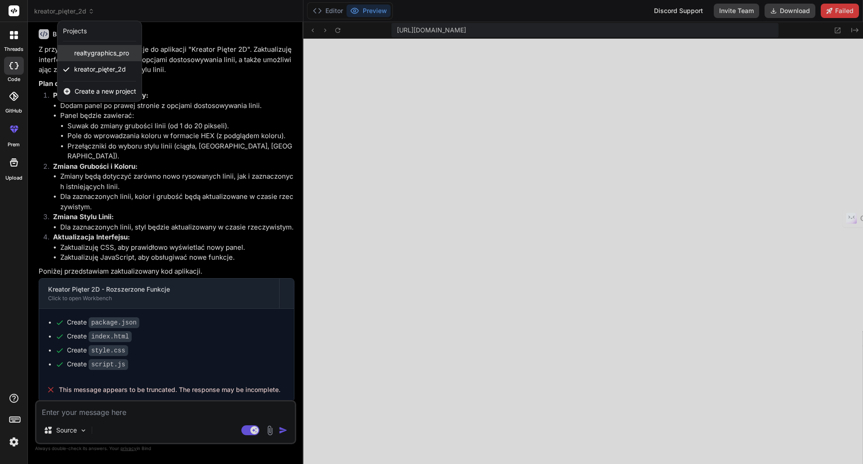
click at [76, 54] on span "realtygraphics_pro" at bounding box center [101, 53] width 55 height 9
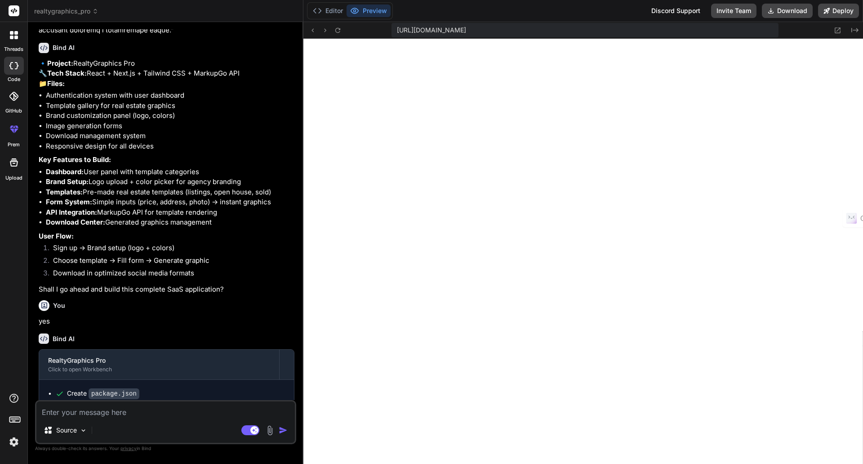
scroll to position [786, 0]
click at [57, 9] on span "realtygraphics_pro" at bounding box center [66, 11] width 64 height 9
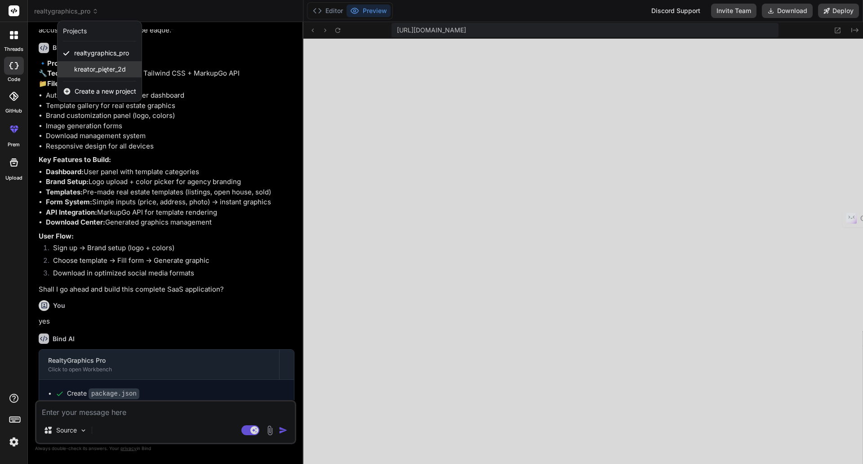
click at [85, 71] on span "kreator_pięter_2d" at bounding box center [100, 69] width 52 height 9
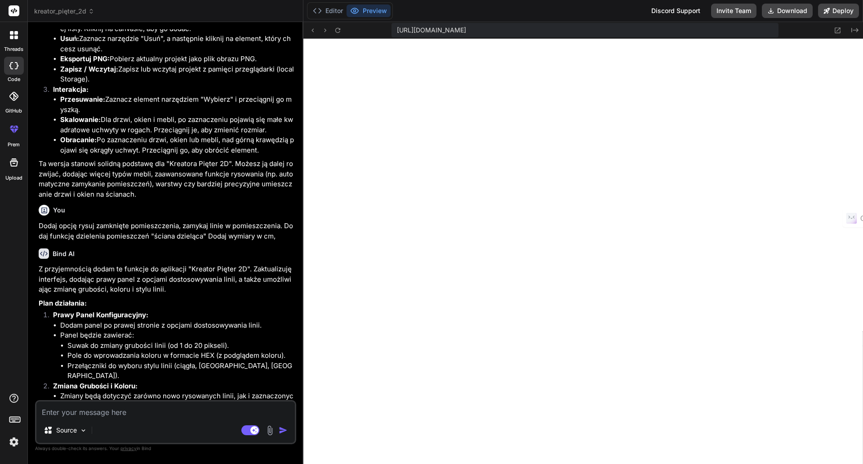
scroll to position [4520, 0]
drag, startPoint x: 719, startPoint y: 29, endPoint x: 393, endPoint y: 35, distance: 326.5
click at [393, 35] on div "https://u3uk0f35zsjjbn9cprh6fq9h0p4tm2-wnxx--3000--96435430.local-corp.webconta…" at bounding box center [585, 30] width 387 height 14
copy span "https://u3uk0f35zsjjbn9cprh6fq9h0p4tm2-wnxx--3000--96435430.local-corp.webconta…"
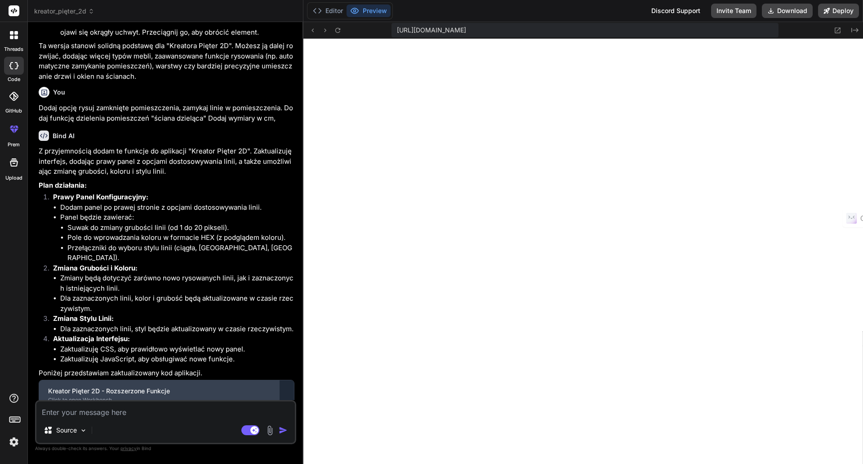
scroll to position [1078, 0]
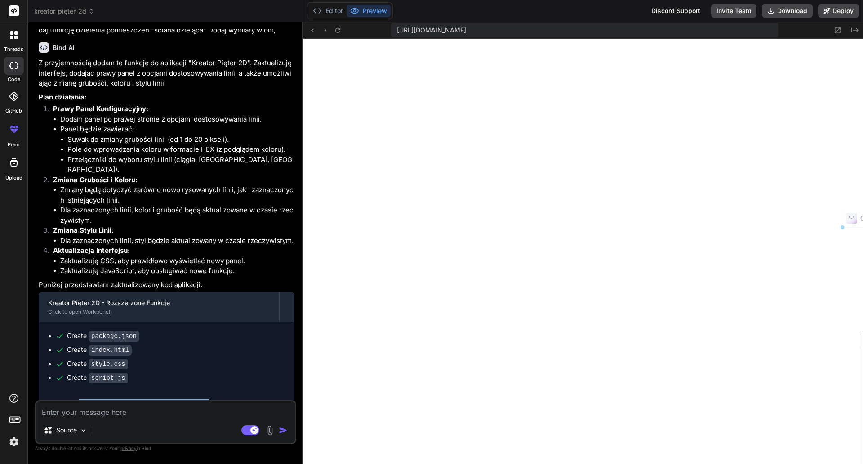
drag, startPoint x: 77, startPoint y: 387, endPoint x: 248, endPoint y: 391, distance: 170.9
click at [213, 398] on span "This message appears to be truncated. The response may be incomplete." at bounding box center [170, 402] width 222 height 9
click at [248, 398] on span "This message appears to be truncated. The response may be incomplete." at bounding box center [170, 402] width 222 height 9
click at [333, 6] on button "Editor" at bounding box center [327, 10] width 37 height 13
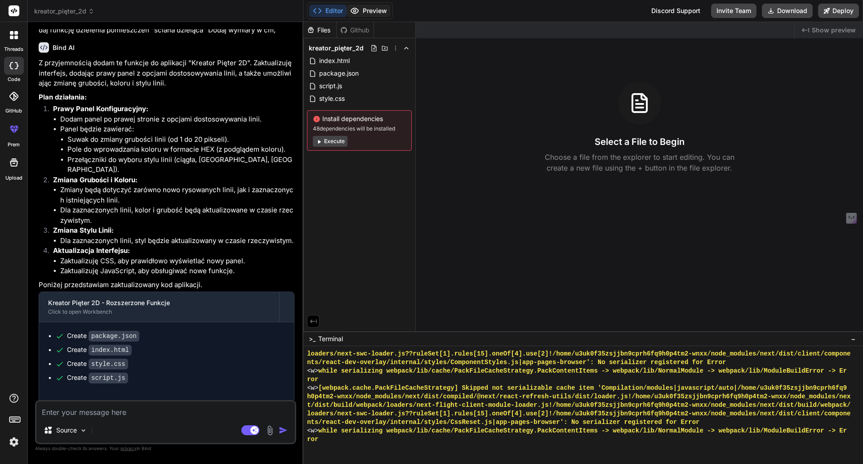
click at [371, 13] on button "Preview" at bounding box center [369, 10] width 44 height 13
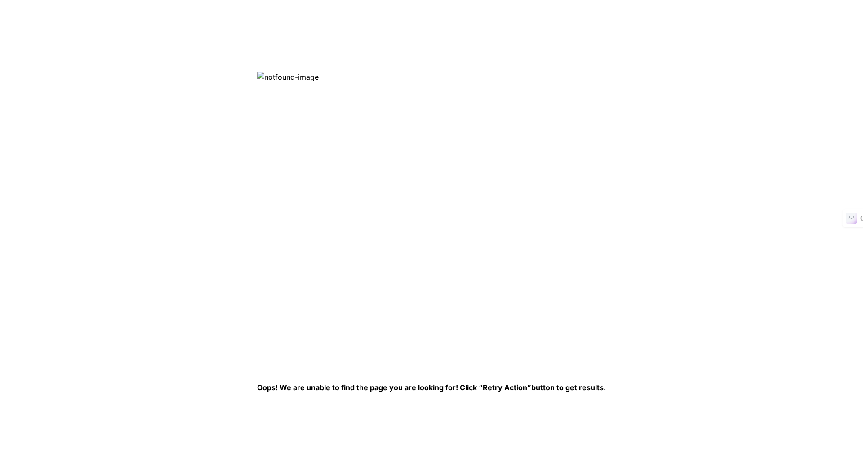
drag, startPoint x: 271, startPoint y: 76, endPoint x: 319, endPoint y: 91, distance: 50.2
click at [315, 80] on img at bounding box center [403, 217] width 292 height 292
drag, startPoint x: 475, startPoint y: 380, endPoint x: 402, endPoint y: 371, distance: 73.8
click at [426, 375] on div "Oops! We are unable to find the page you are looking for! Click “Retry Action” …" at bounding box center [431, 231] width 349 height 321
click at [402, 371] on div "Oops! We are unable to find the page you are looking for! Click “Retry Action” …" at bounding box center [431, 231] width 349 height 321
